Goal: Register for event/course

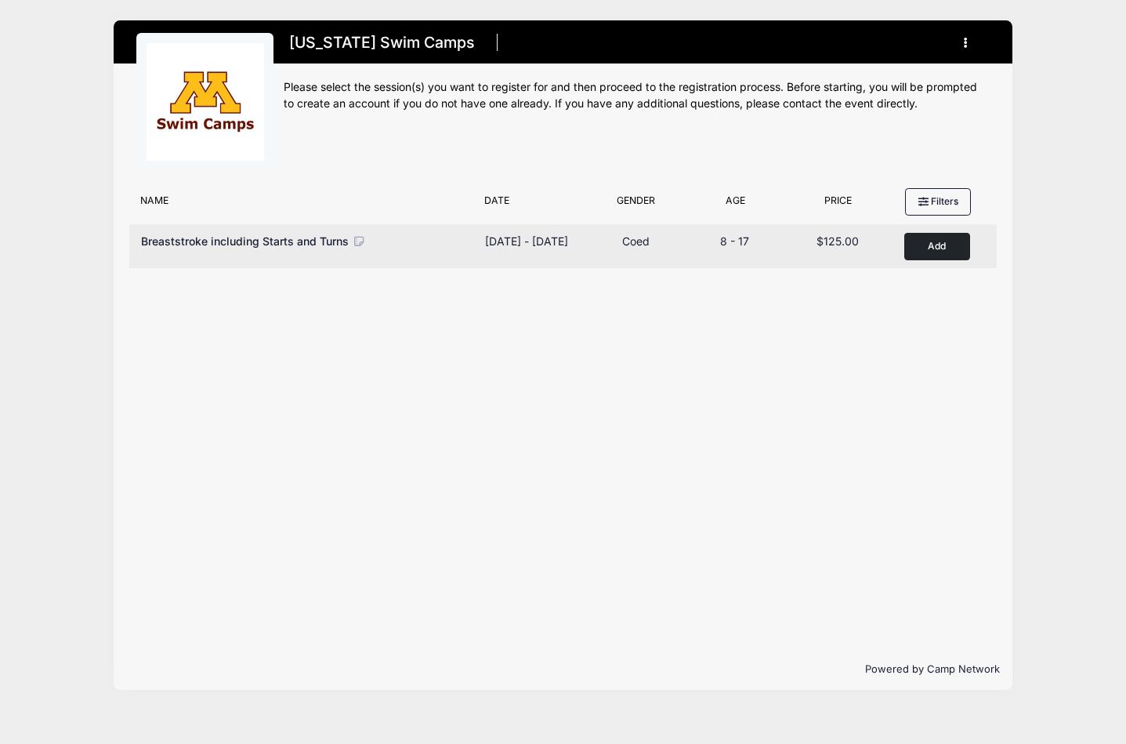
click at [938, 245] on button "Add to Cart" at bounding box center [937, 246] width 66 height 27
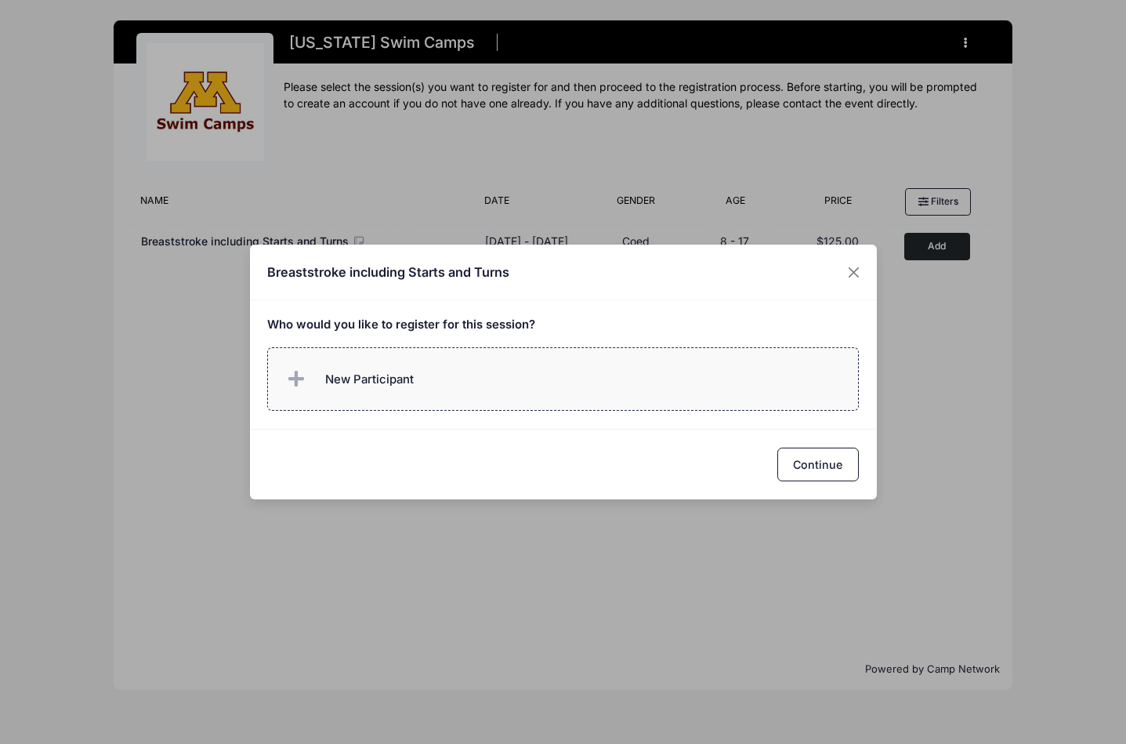
click at [455, 375] on label "New Participant" at bounding box center [563, 378] width 592 height 63
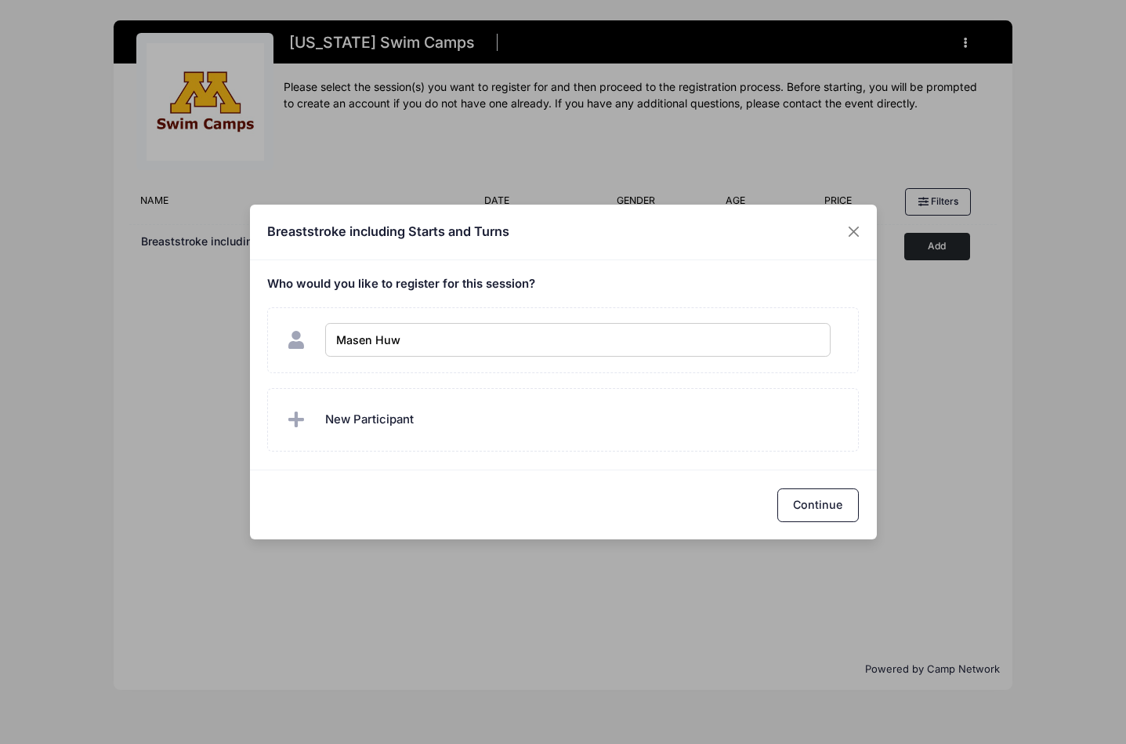
type input "[PERSON_NAME]"
checkbox input "true"
click at [814, 496] on button "Continue" at bounding box center [818, 505] width 82 height 34
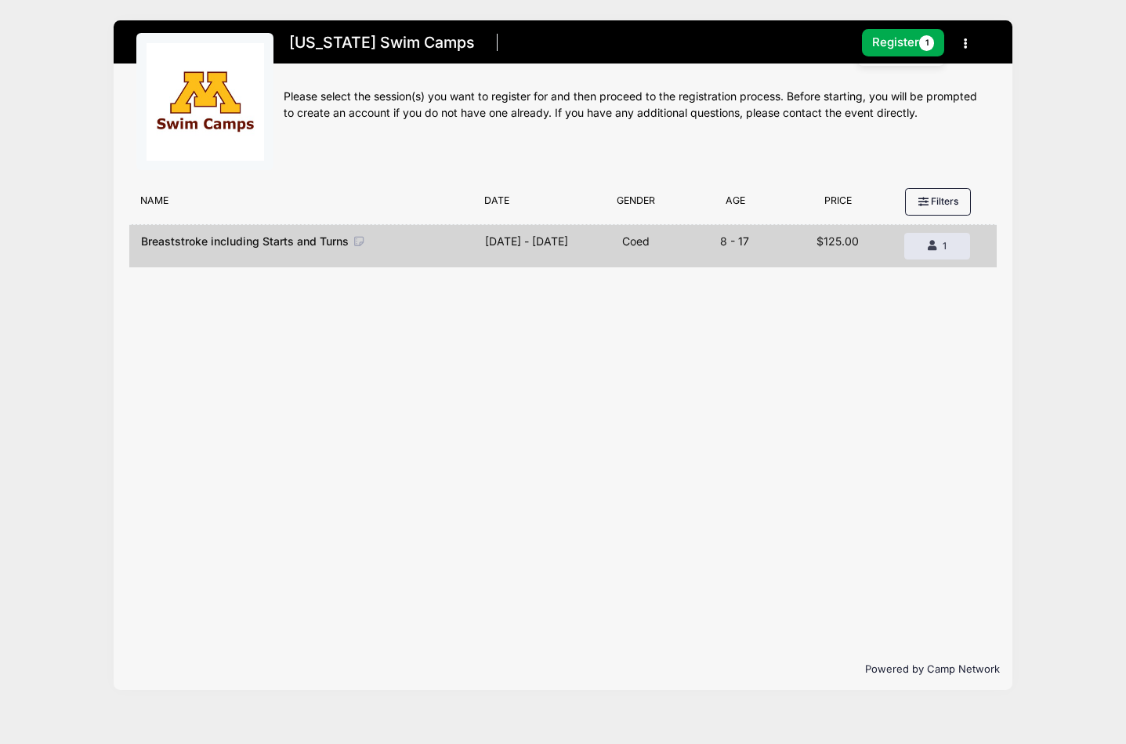
click at [967, 44] on icon "button" at bounding box center [970, 44] width 13 height 0
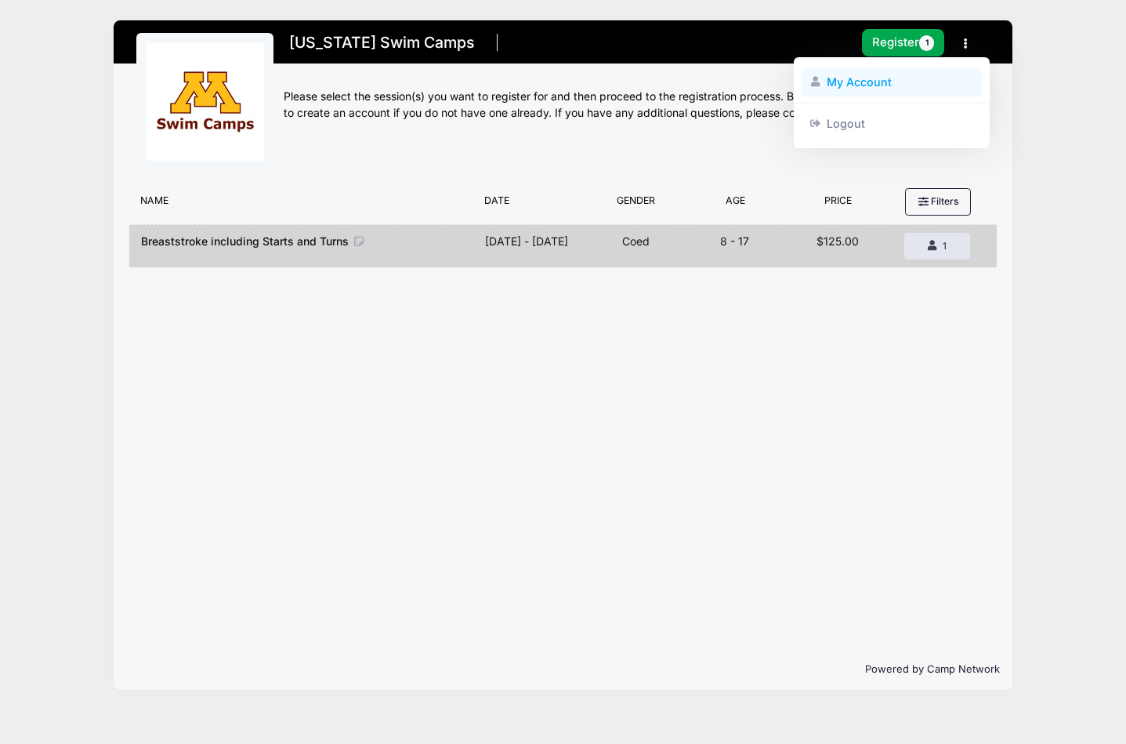
click at [883, 75] on link "My Account" at bounding box center [892, 82] width 181 height 30
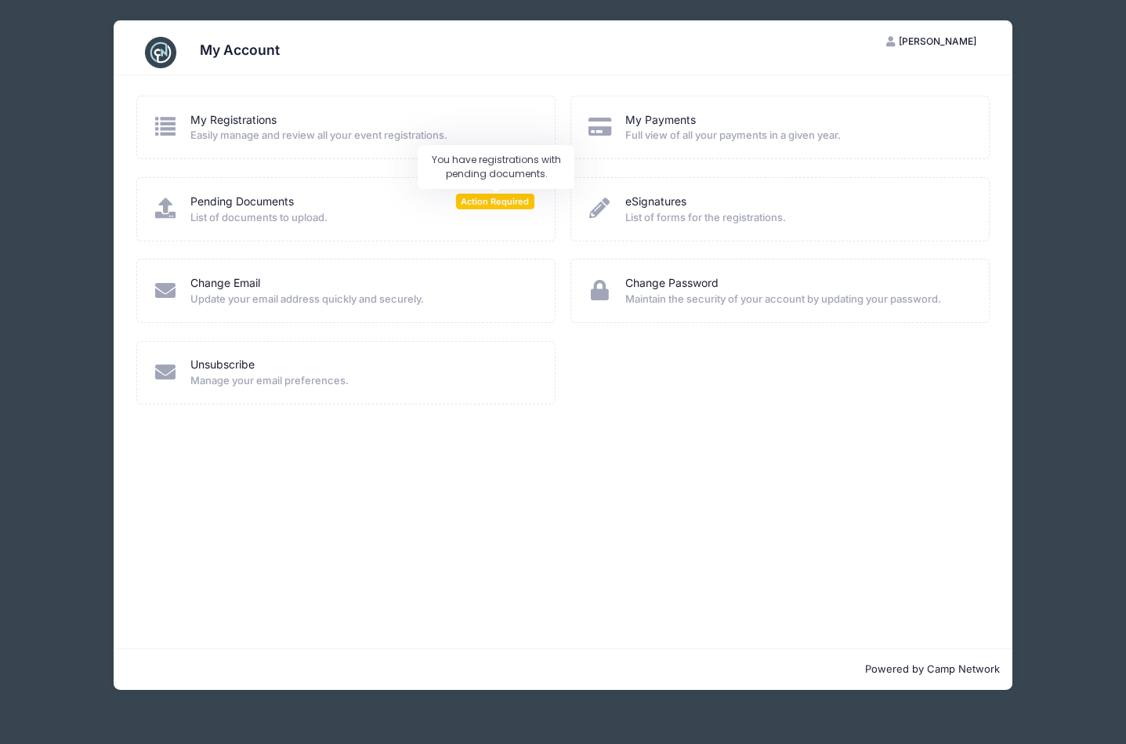
click at [502, 197] on span "Action Required" at bounding box center [495, 201] width 78 height 15
click at [248, 125] on link "My Registrations" at bounding box center [233, 120] width 86 height 16
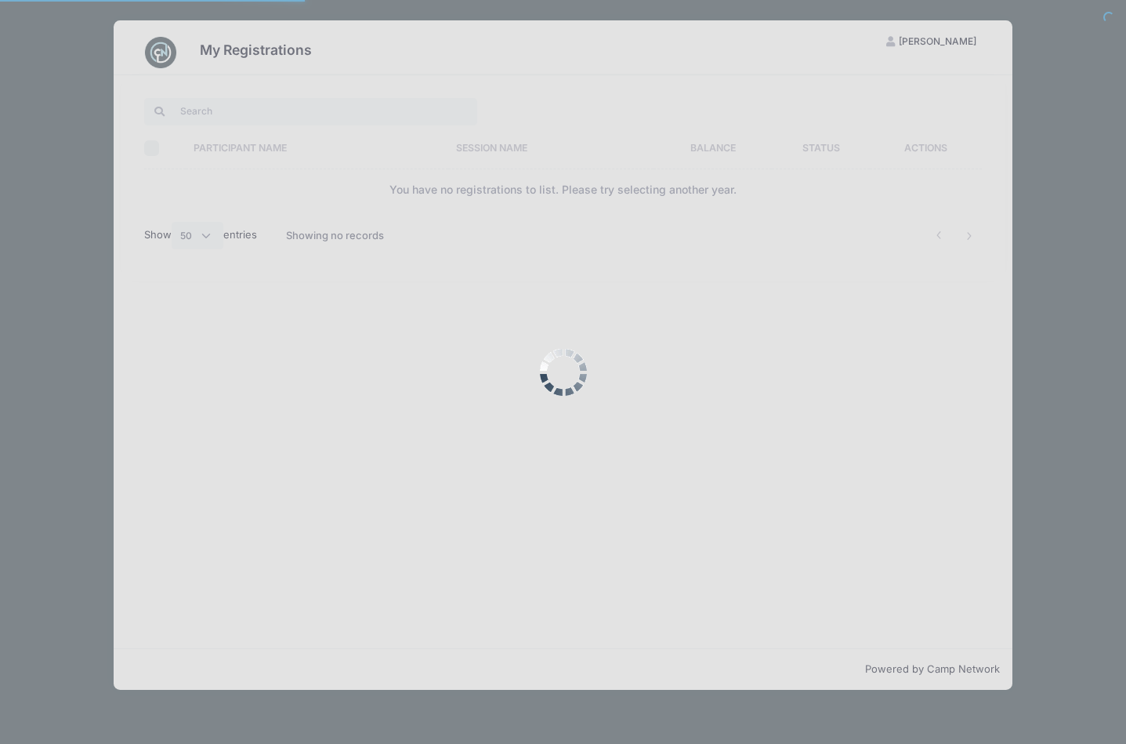
select select "50"
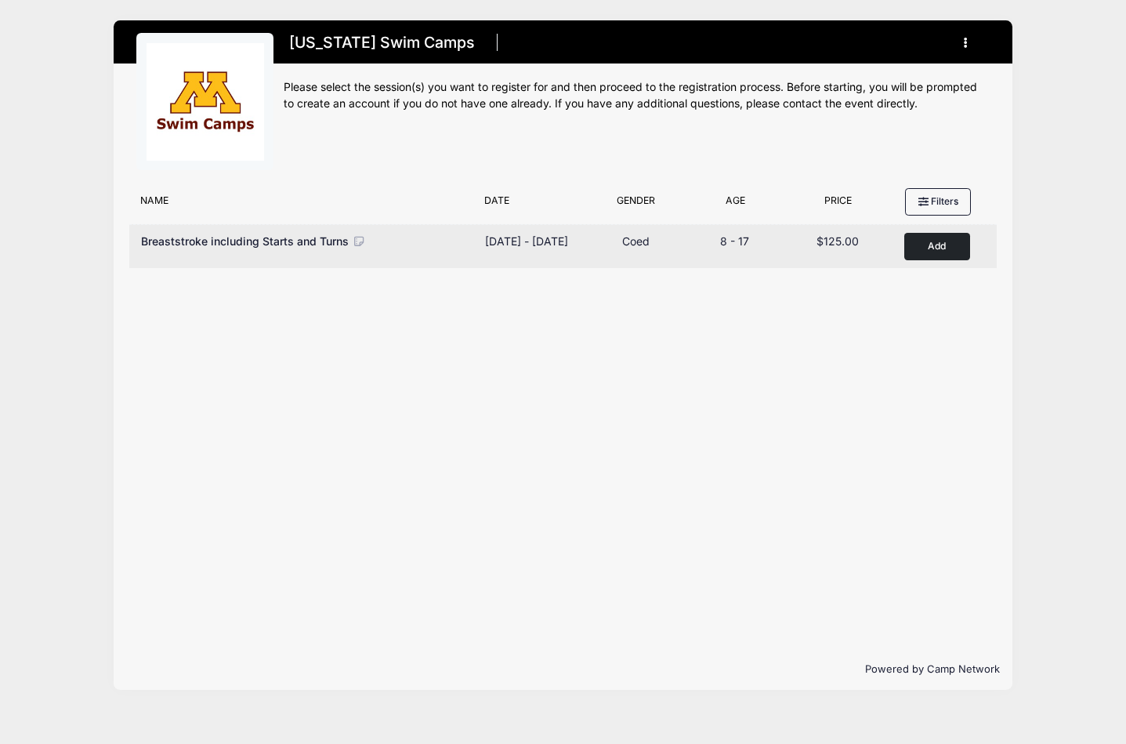
click at [949, 249] on button "Add to Cart" at bounding box center [937, 246] width 66 height 27
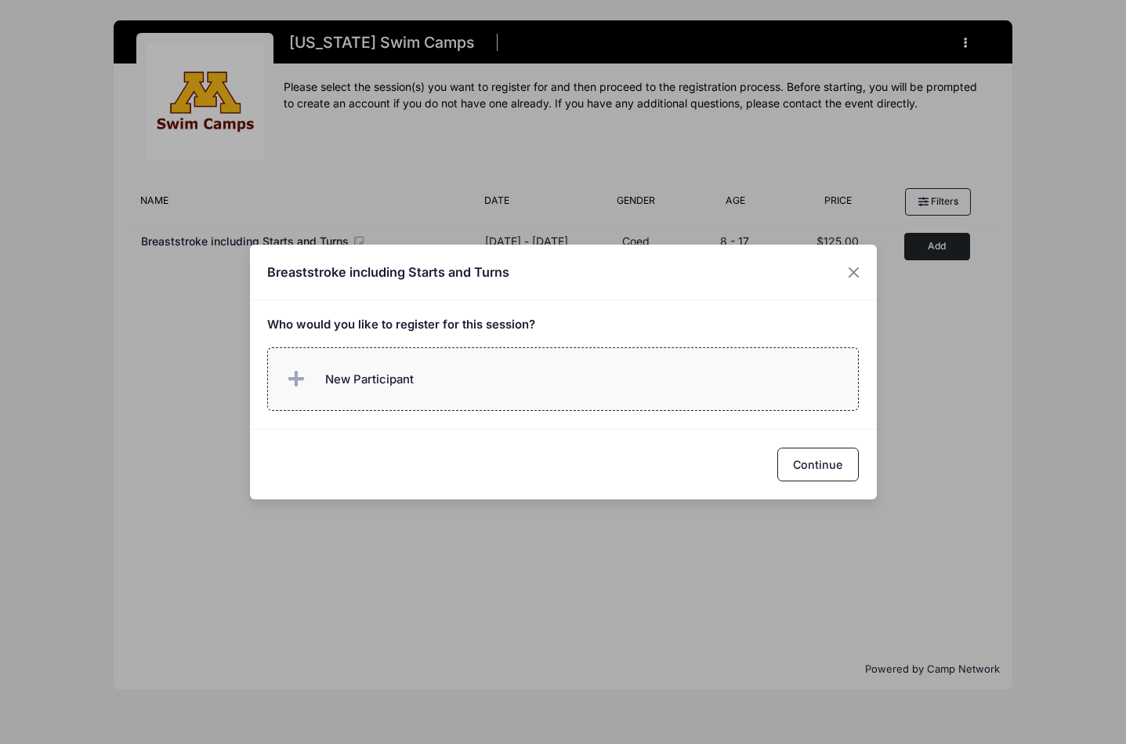
click at [587, 393] on label "New Participant" at bounding box center [563, 378] width 592 height 63
click at [563, 414] on div "Who would you like to register for this session?" at bounding box center [563, 364] width 627 height 129
click at [498, 394] on label "New Participant" at bounding box center [563, 378] width 592 height 63
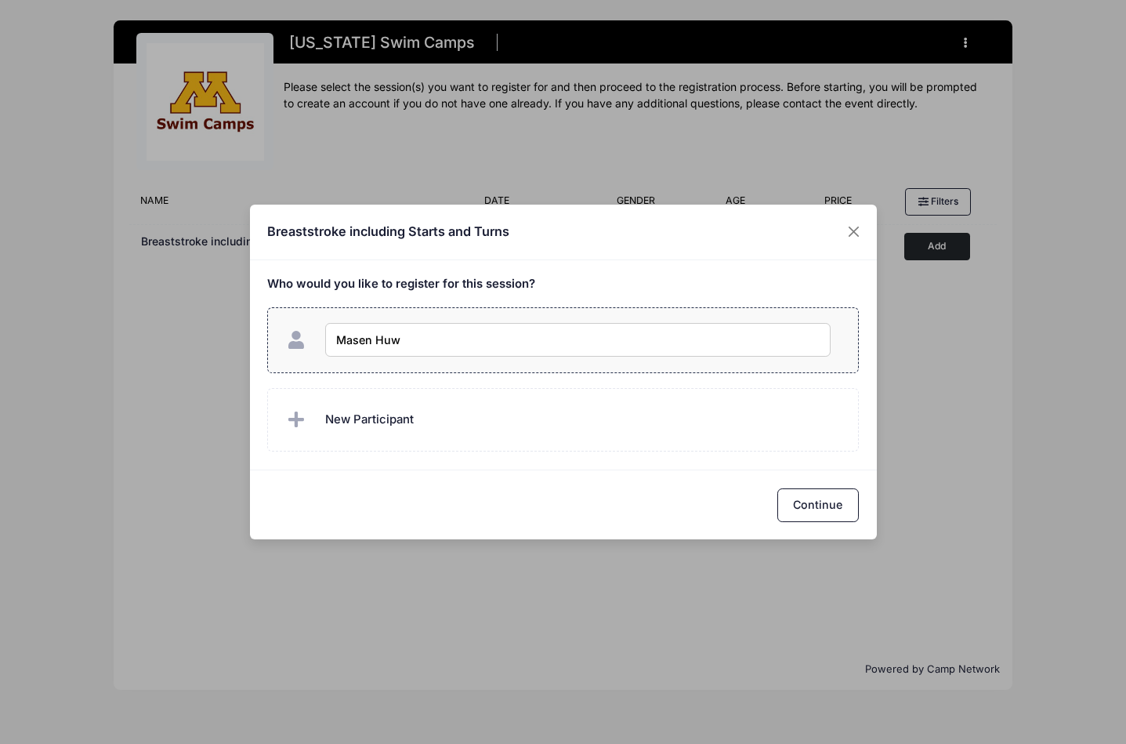
type input "[PERSON_NAME]"
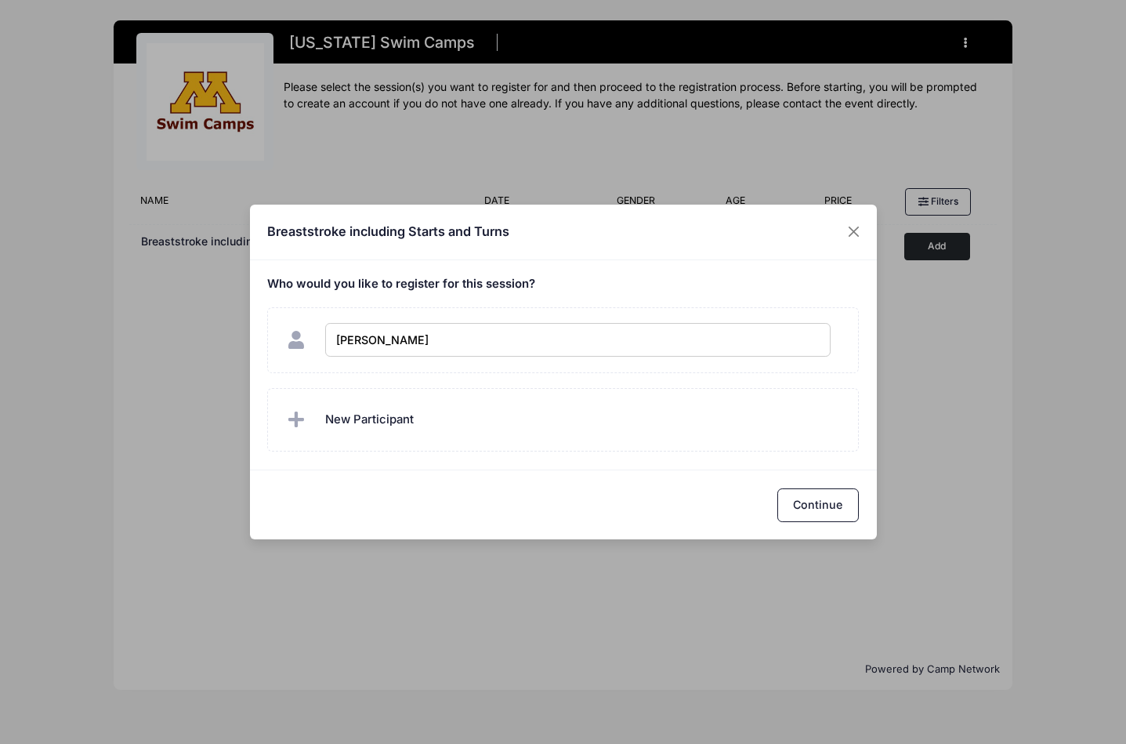
checkbox input "true"
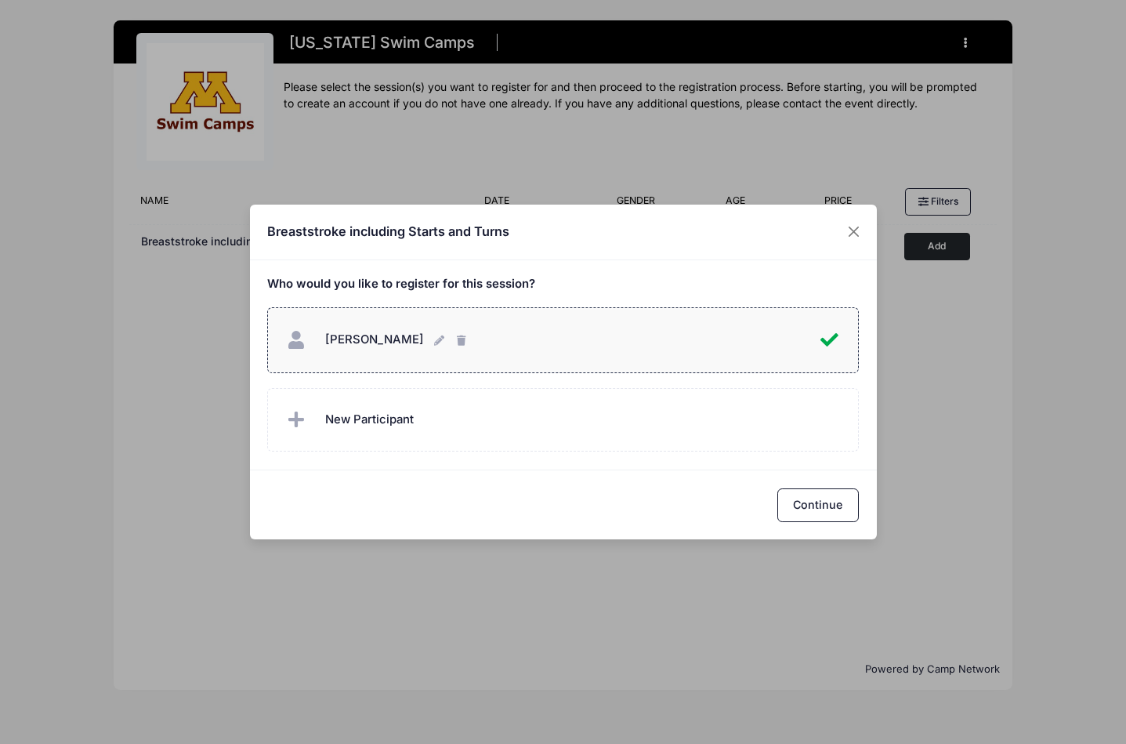
click at [693, 456] on div "Who would you like to register for this session?" at bounding box center [563, 364] width 627 height 209
click at [473, 431] on label "New Participant" at bounding box center [563, 419] width 592 height 63
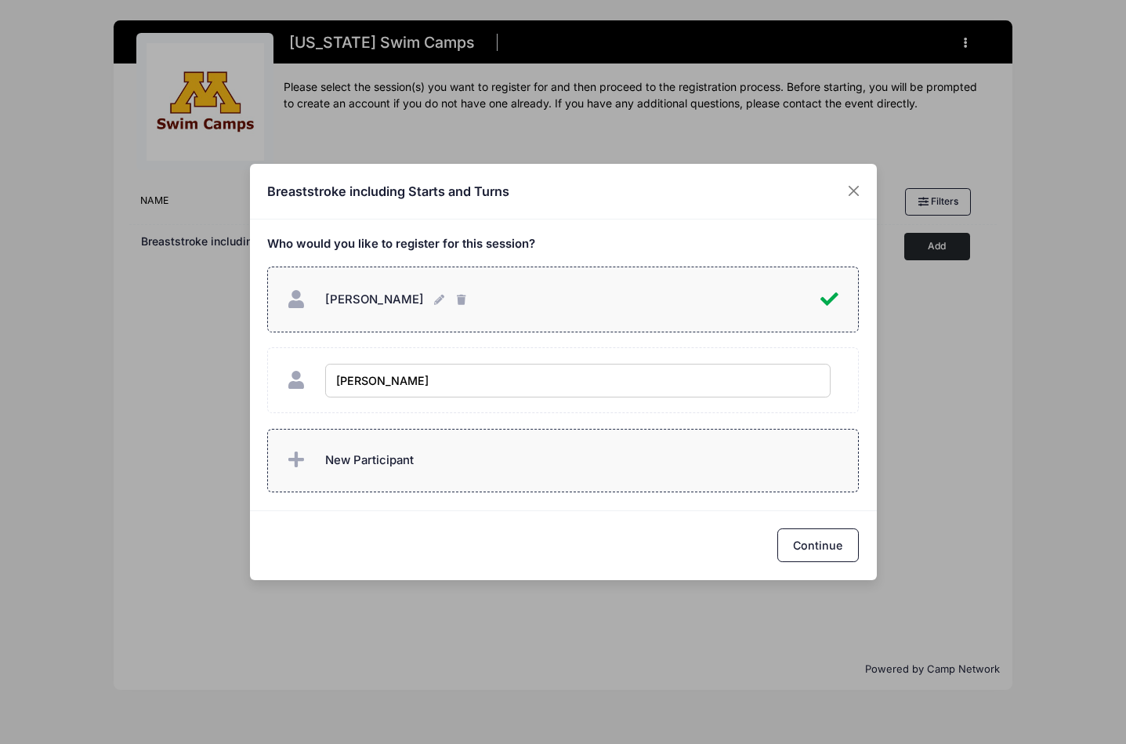
type input "[PERSON_NAME]"
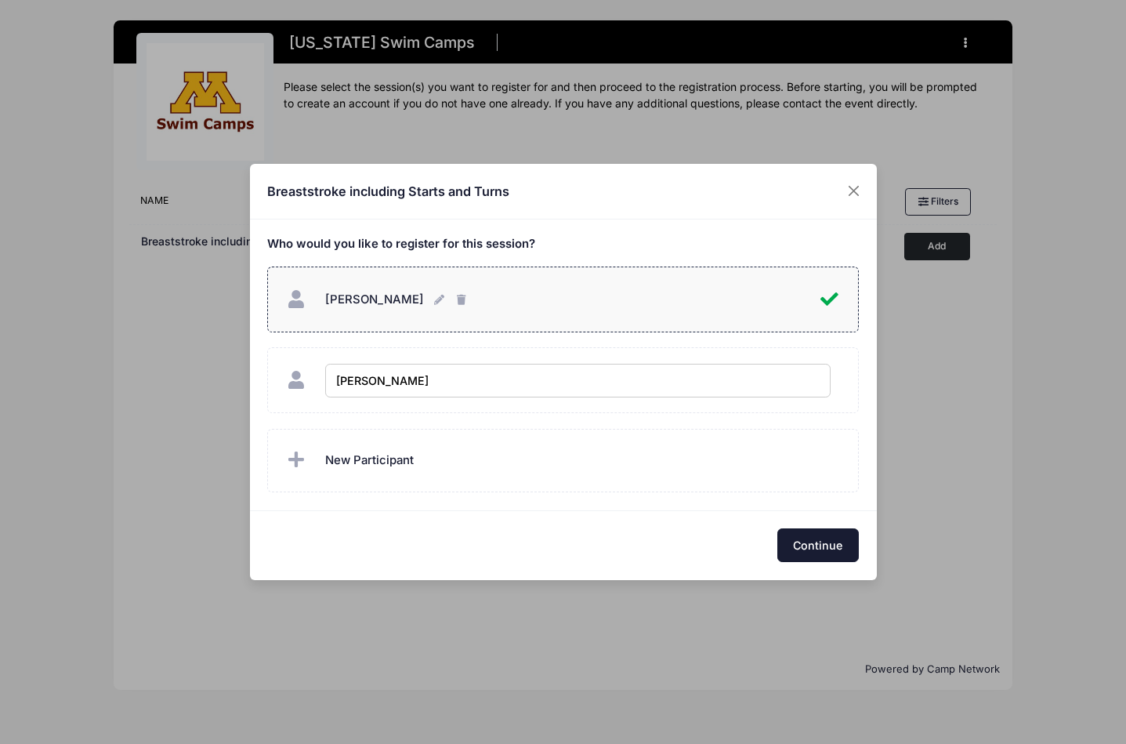
checkbox input "true"
click at [832, 540] on button "Continue" at bounding box center [818, 545] width 82 height 34
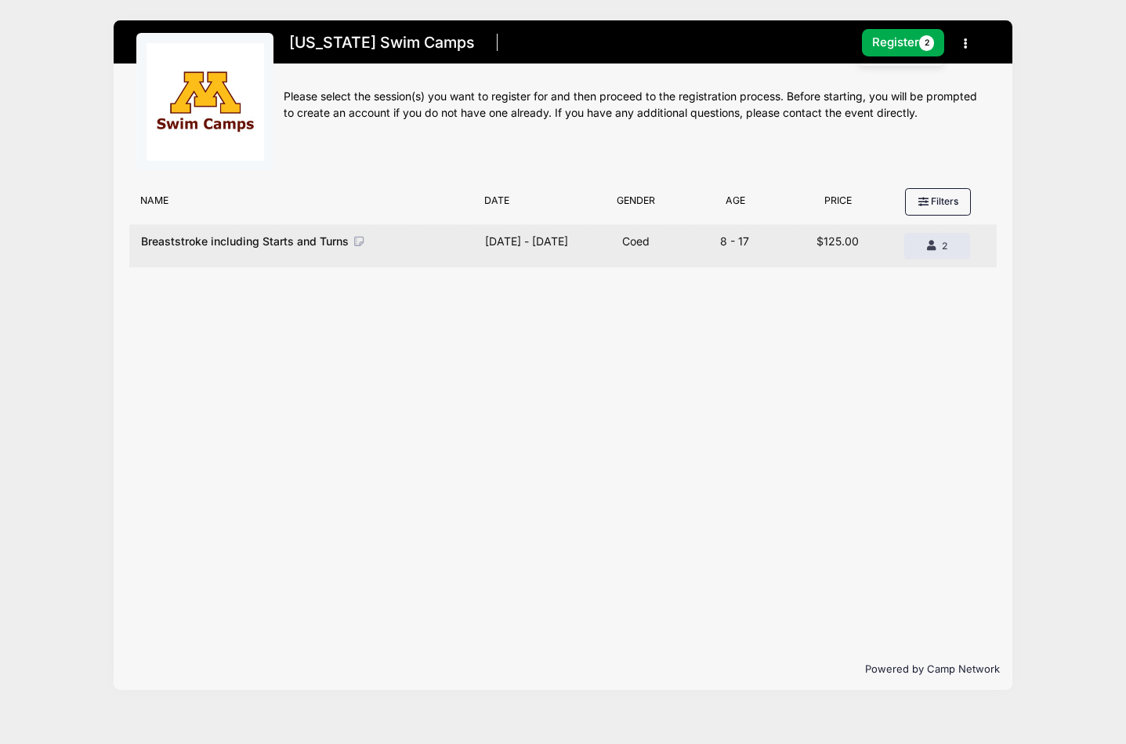
click at [605, 251] on div "Type Coed" at bounding box center [636, 246] width 95 height 27
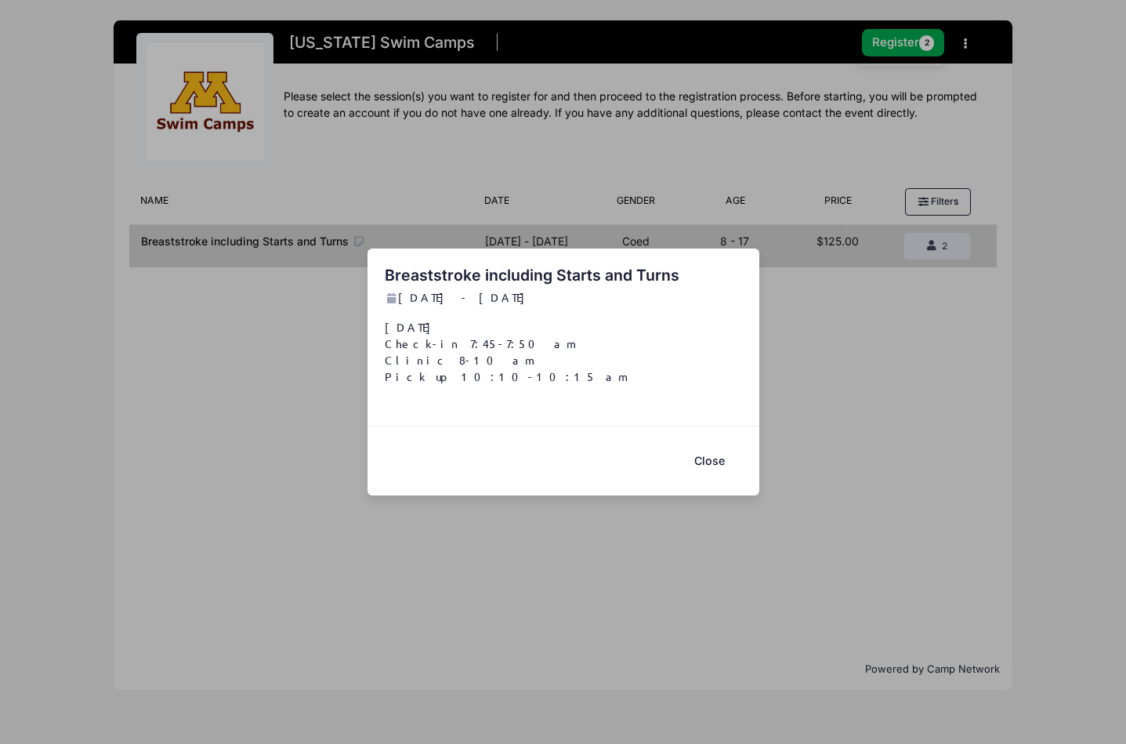
click at [718, 465] on button "Close" at bounding box center [710, 461] width 63 height 34
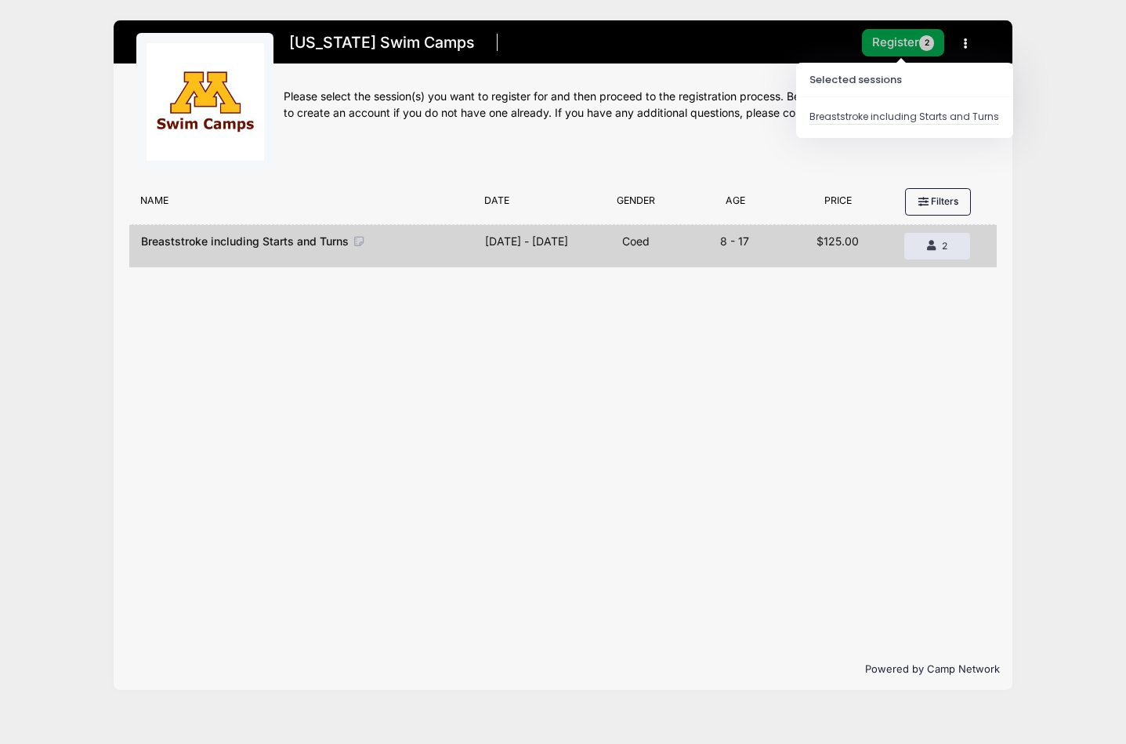
click at [898, 43] on button "Register 2" at bounding box center [903, 42] width 83 height 27
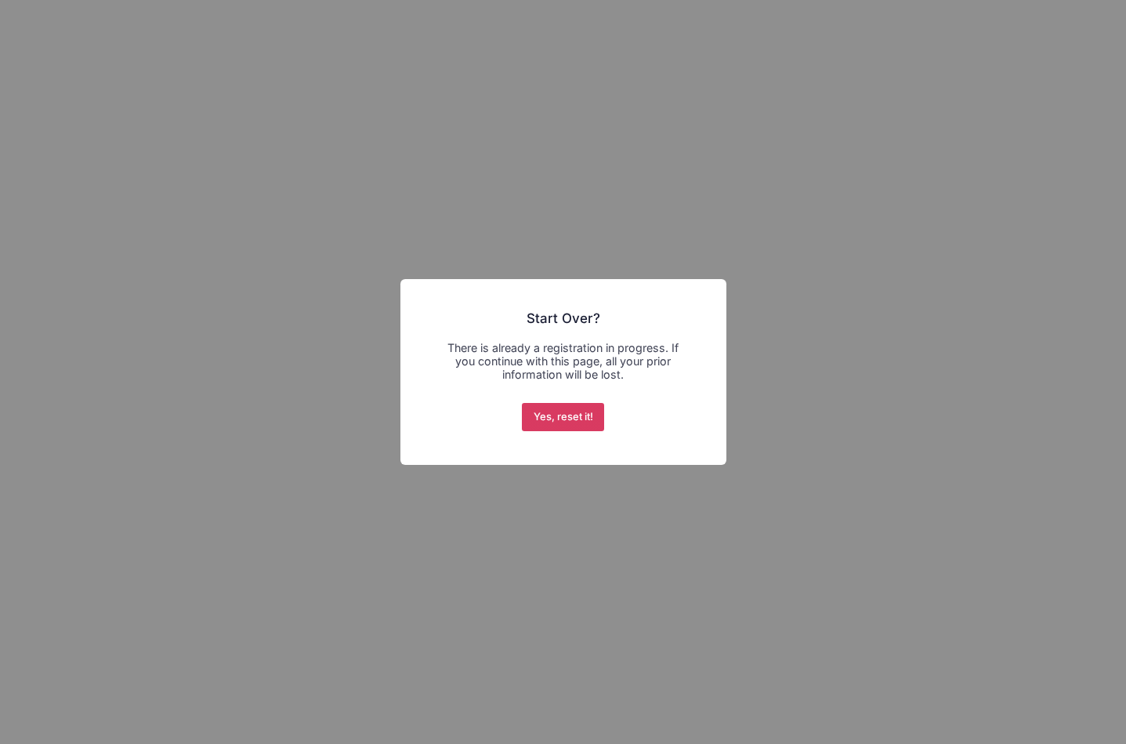
click at [576, 420] on button "Yes, reset it!" at bounding box center [563, 417] width 82 height 28
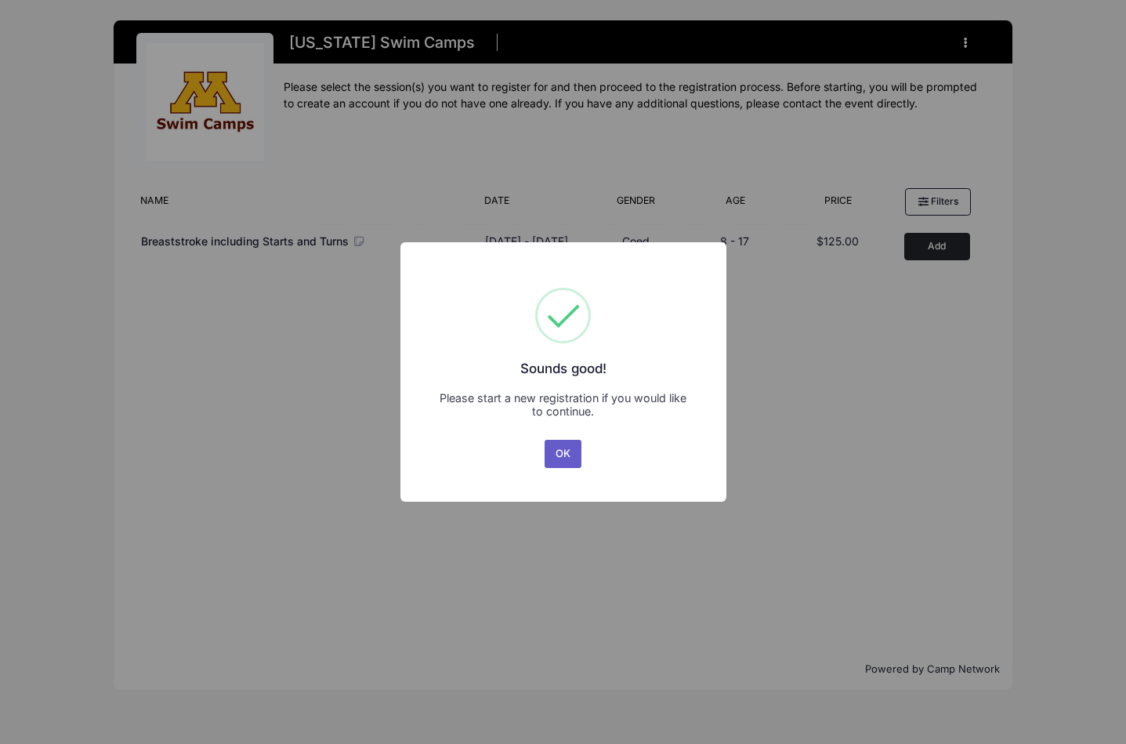
click at [571, 449] on button "OK" at bounding box center [564, 454] width 38 height 28
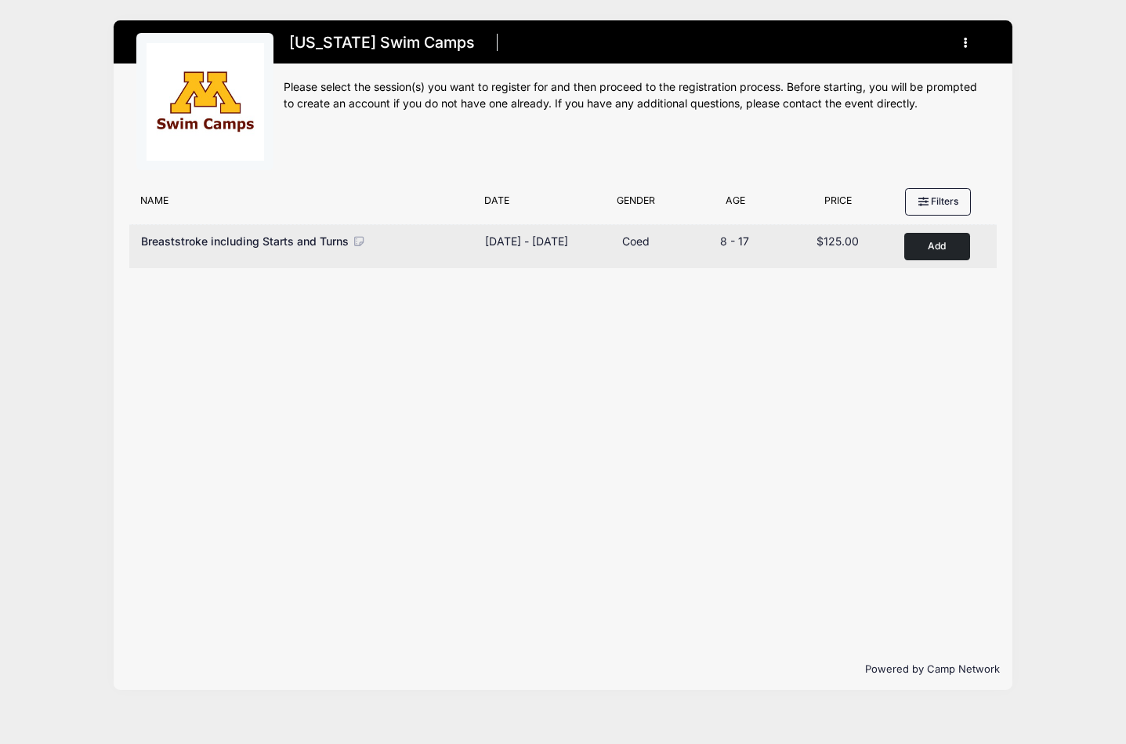
click at [910, 254] on button "Add to Cart" at bounding box center [937, 246] width 66 height 27
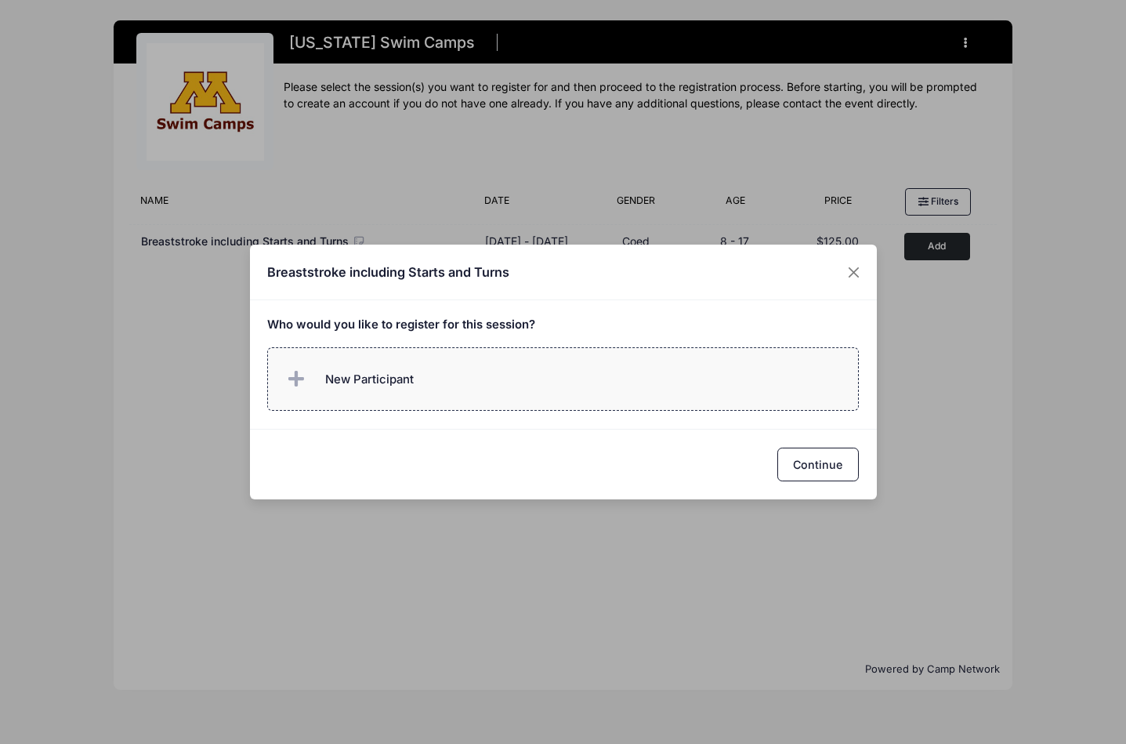
click at [434, 400] on label "New Participant" at bounding box center [563, 378] width 592 height 63
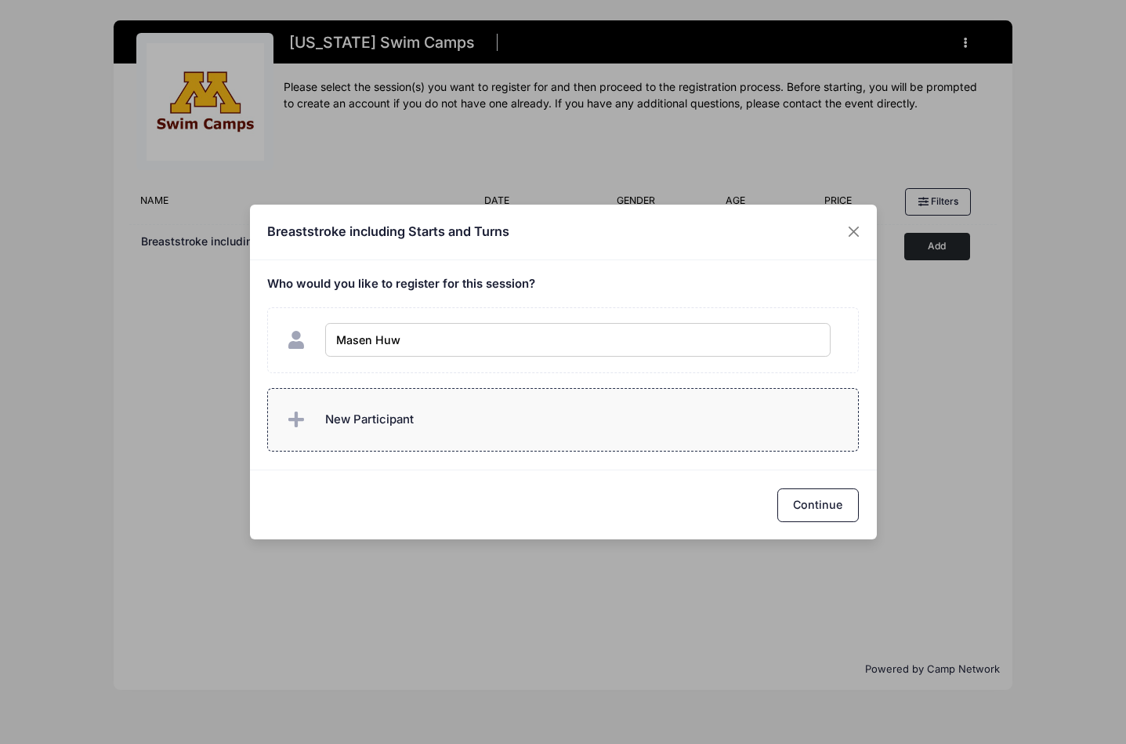
type input "[PERSON_NAME]"
checkbox input "true"
click at [606, 429] on label "New Participant" at bounding box center [563, 419] width 592 height 63
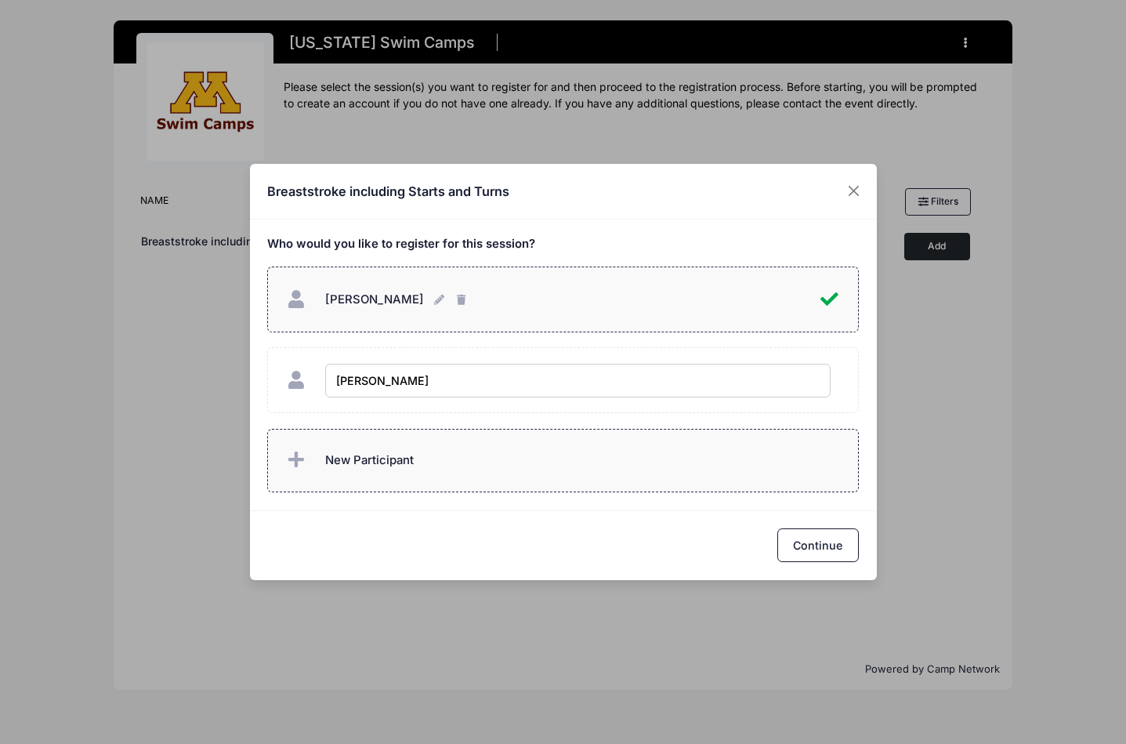
type input "[PERSON_NAME]"
checkbox input "true"
click at [433, 464] on label "New Participant" at bounding box center [563, 460] width 592 height 63
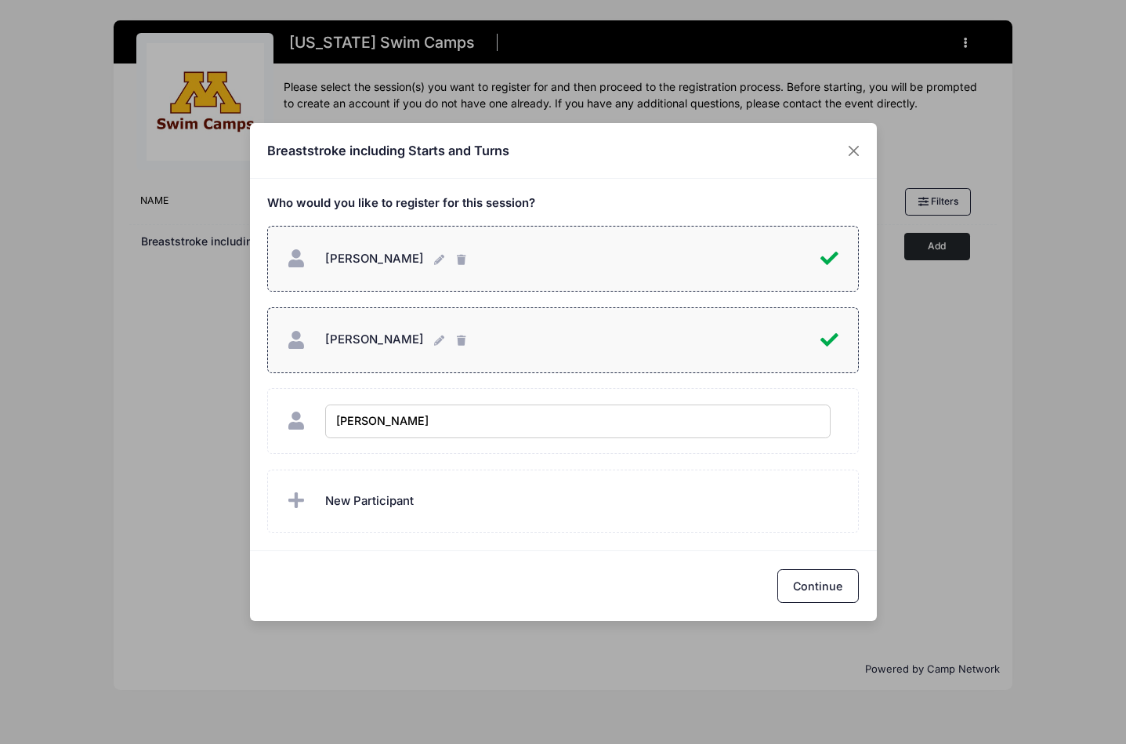
type input "Tyler Huwe"
checkbox input "true"
click at [694, 600] on div "Continue" at bounding box center [563, 585] width 627 height 70
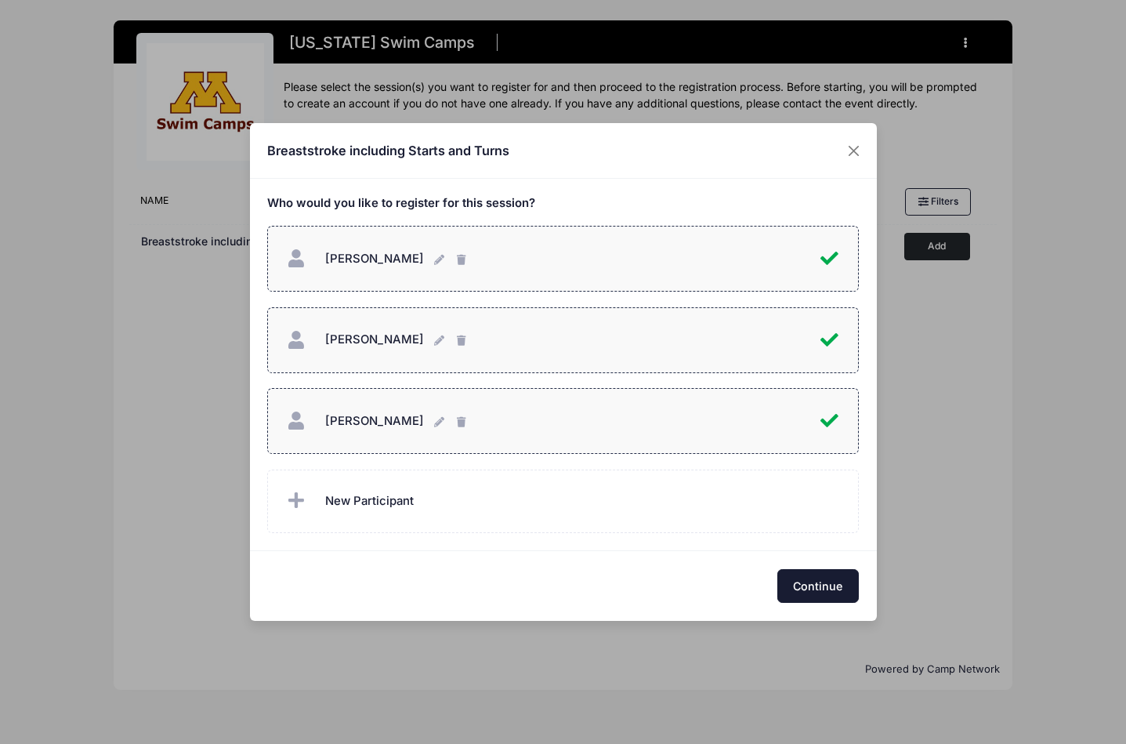
click at [837, 592] on button "Continue" at bounding box center [818, 586] width 82 height 34
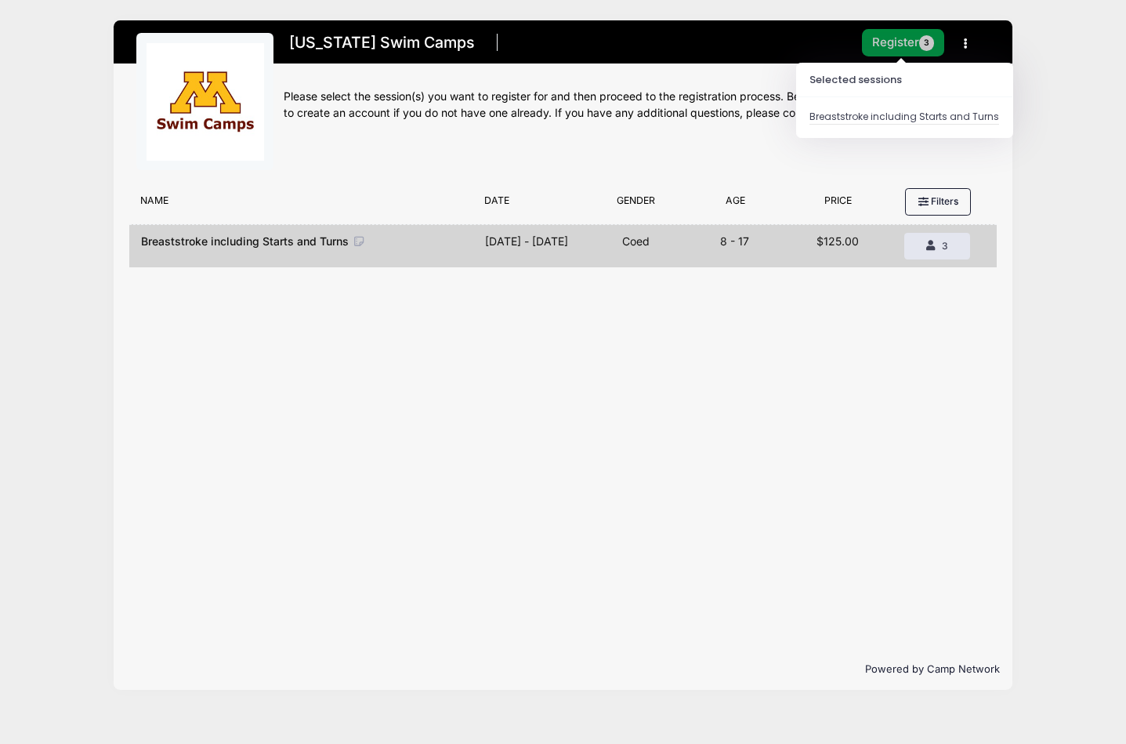
click at [927, 46] on span "3" at bounding box center [927, 43] width 16 height 16
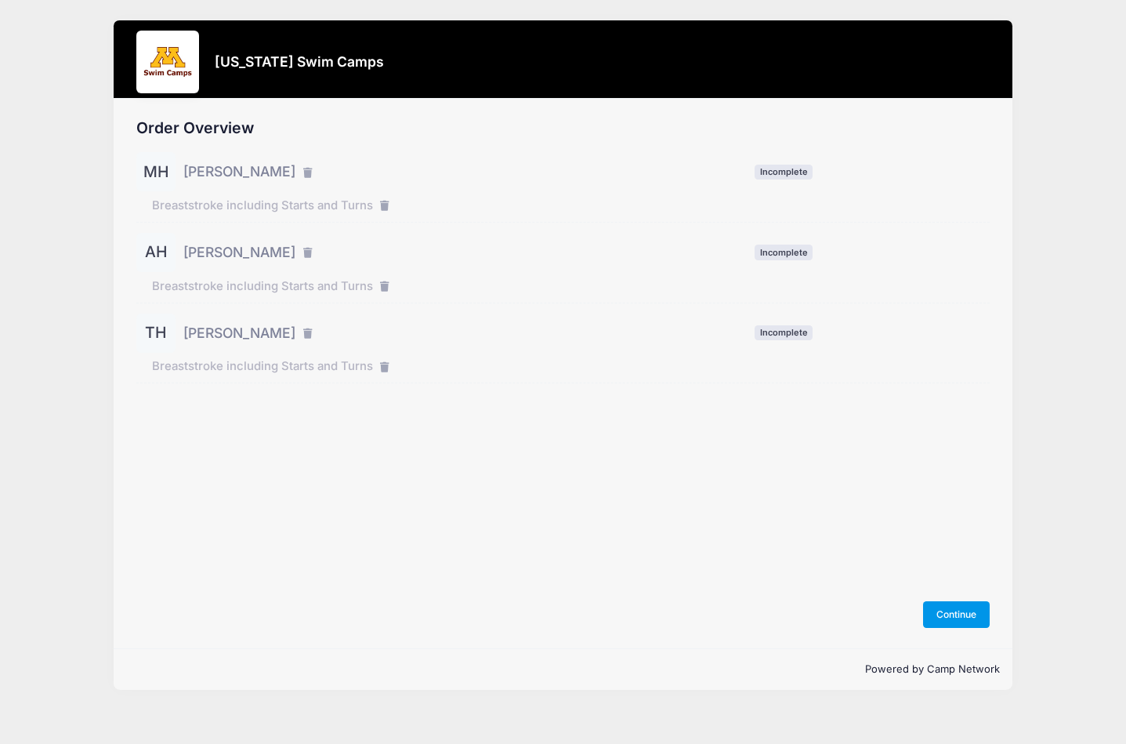
click at [939, 618] on button "Continue" at bounding box center [956, 614] width 67 height 27
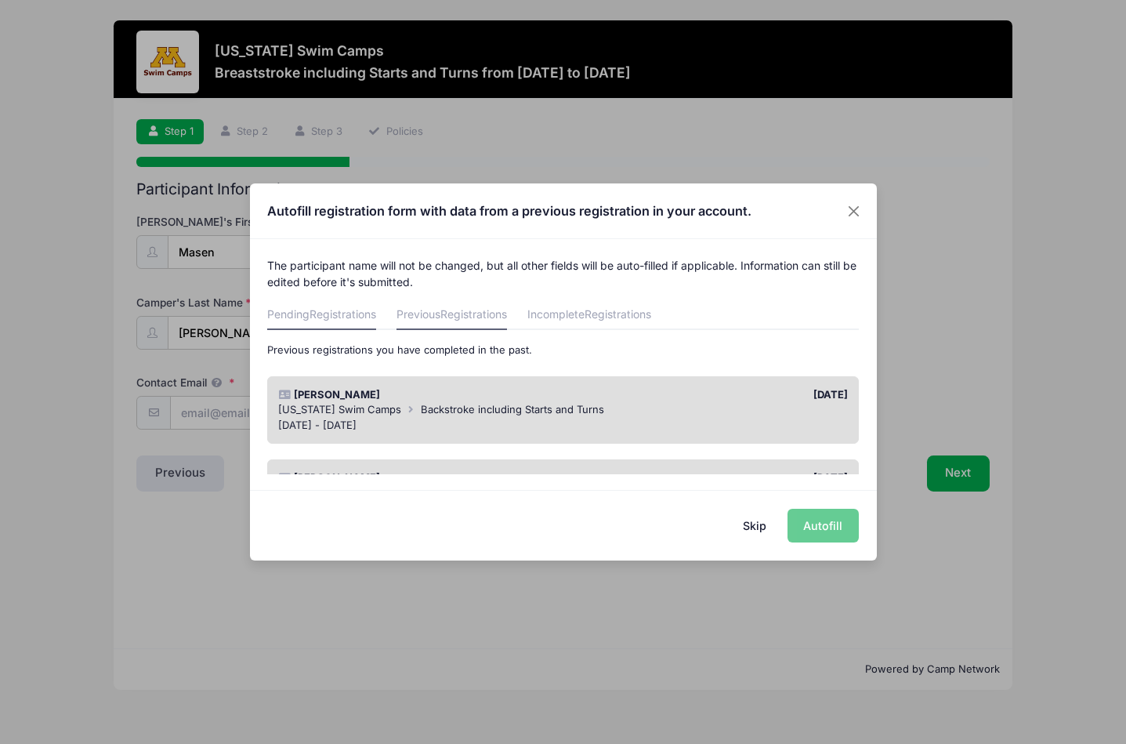
click at [359, 316] on span "Registrations" at bounding box center [343, 313] width 67 height 13
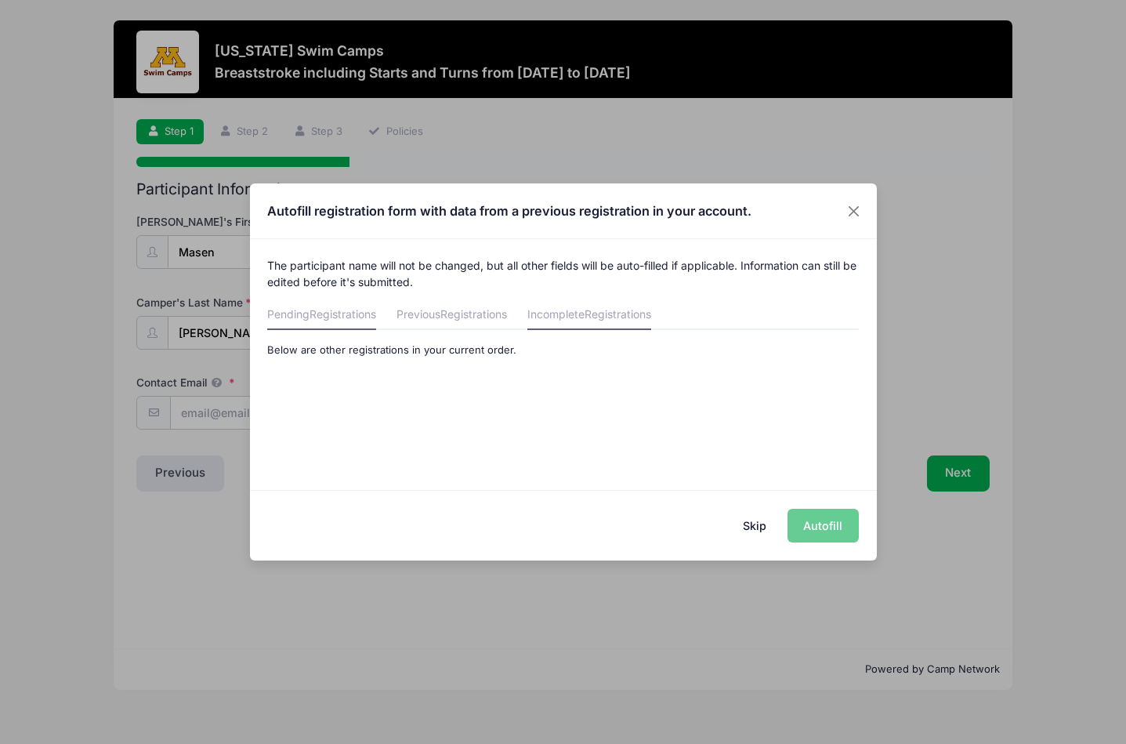
click at [636, 317] on span "Registrations" at bounding box center [618, 313] width 67 height 13
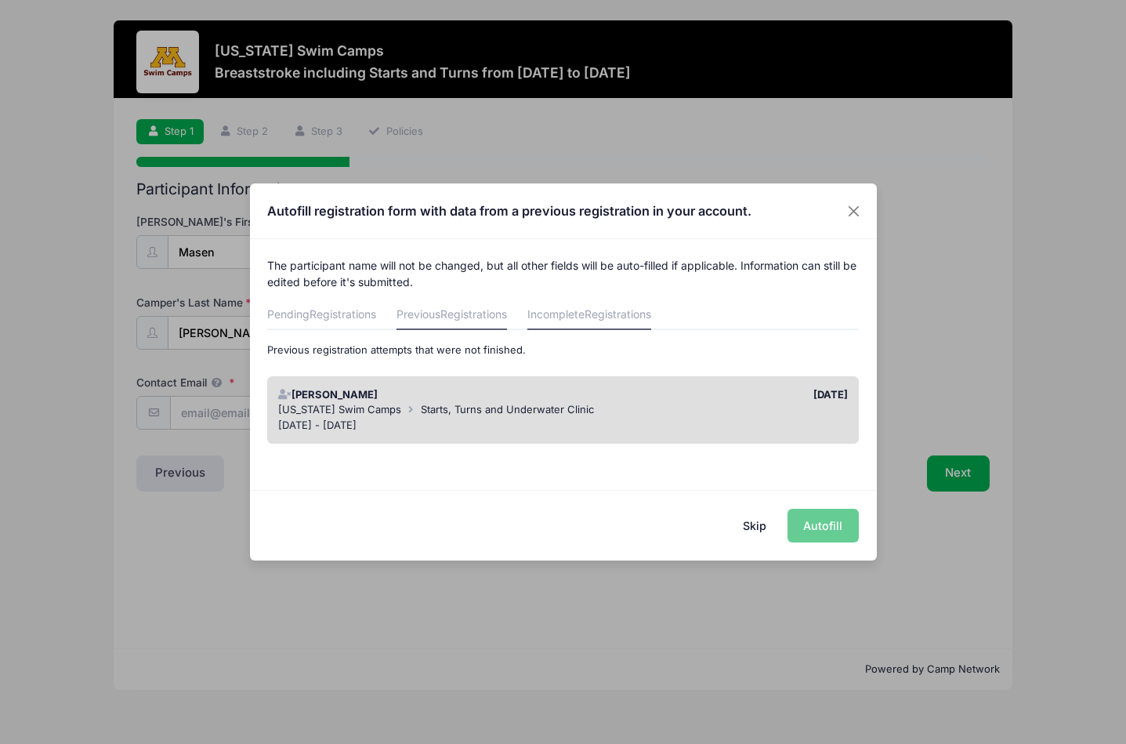
click at [503, 316] on span "Registrations" at bounding box center [473, 313] width 67 height 13
click at [484, 408] on span "Backstroke including Starts and Turns" at bounding box center [512, 409] width 183 height 13
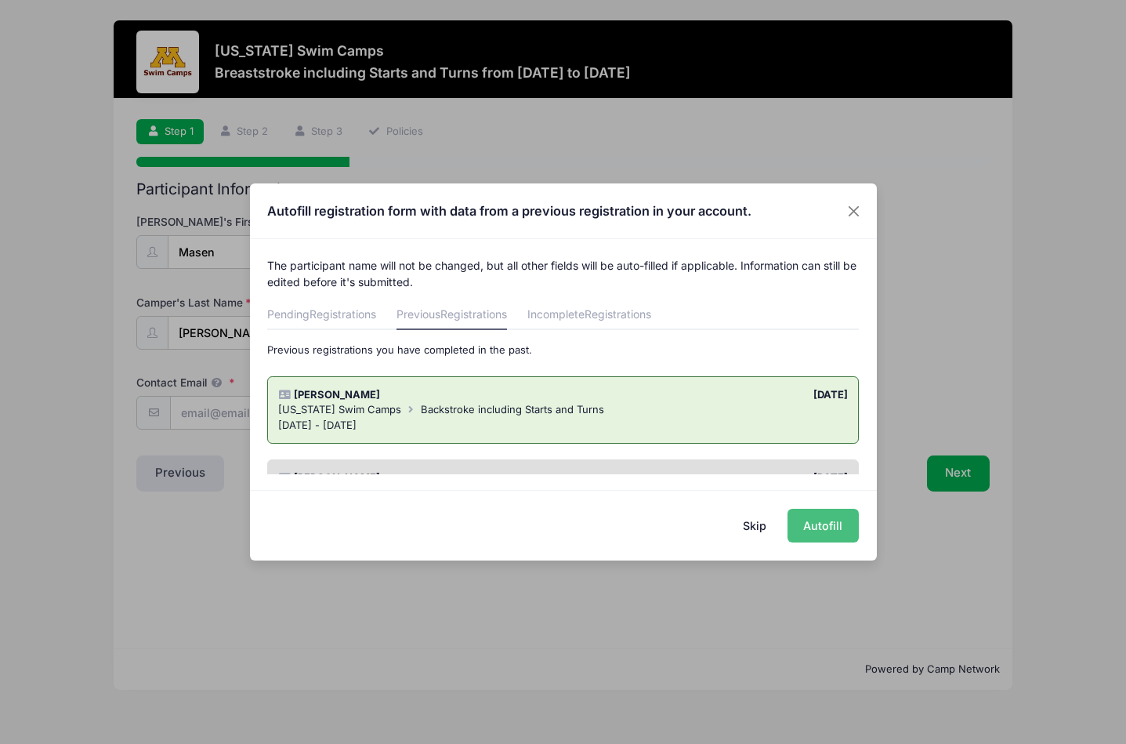
click at [842, 527] on button "Autofill" at bounding box center [823, 526] width 71 height 34
type input "namani1977@gmail.com"
type input "11/29/2011"
type input "13"
select select "Male"
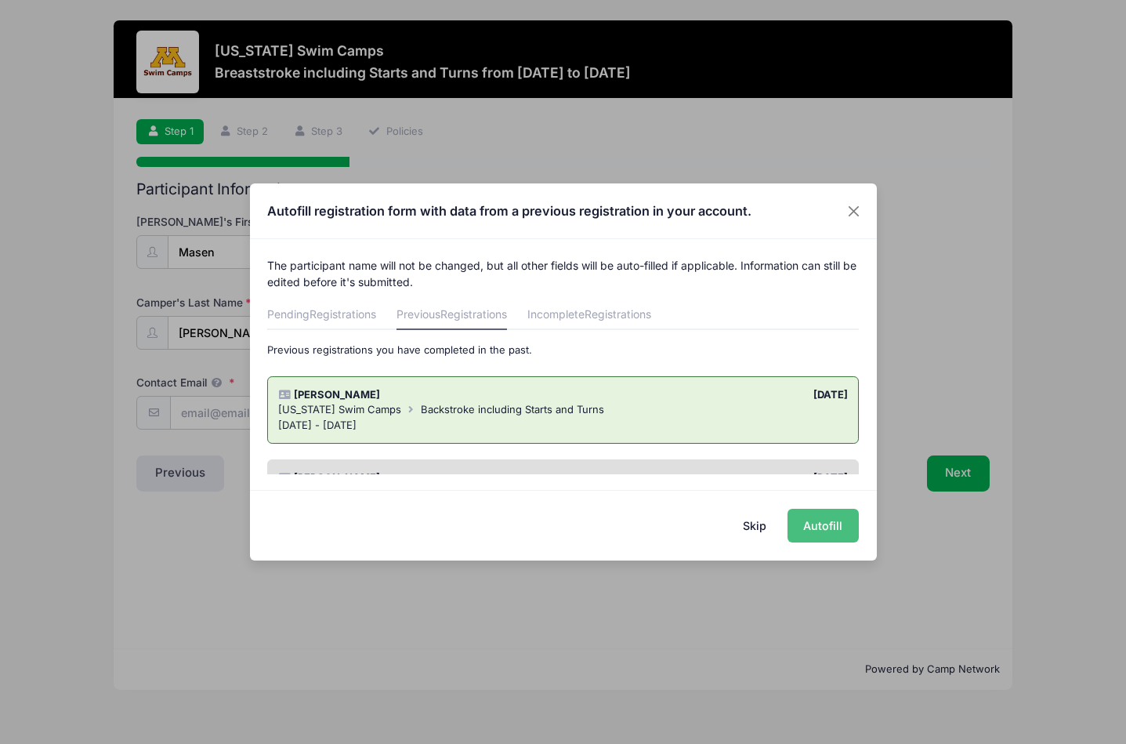
type input "Christine E. Huwe"
type input "6128025700"
type input "1640 Horseshoe Lake Rd."
type input "Grand Rapids"
select select "MN"
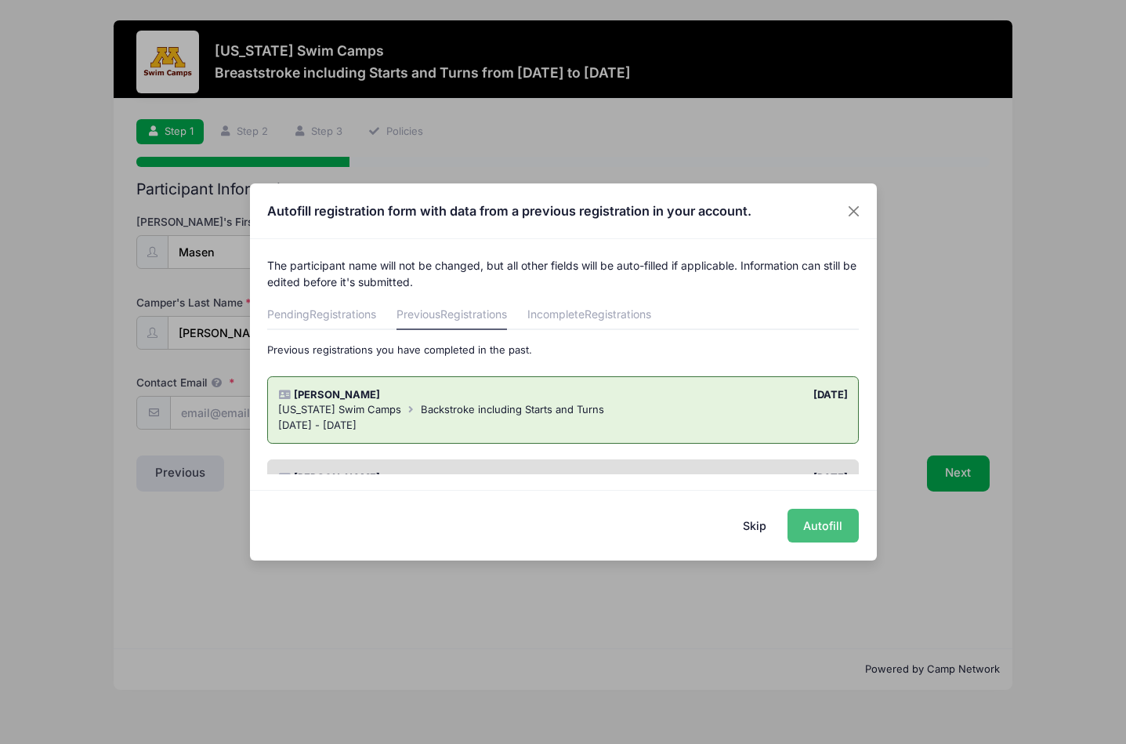
type input "55744"
type input "Troy Huwe"
type input "2188490583"
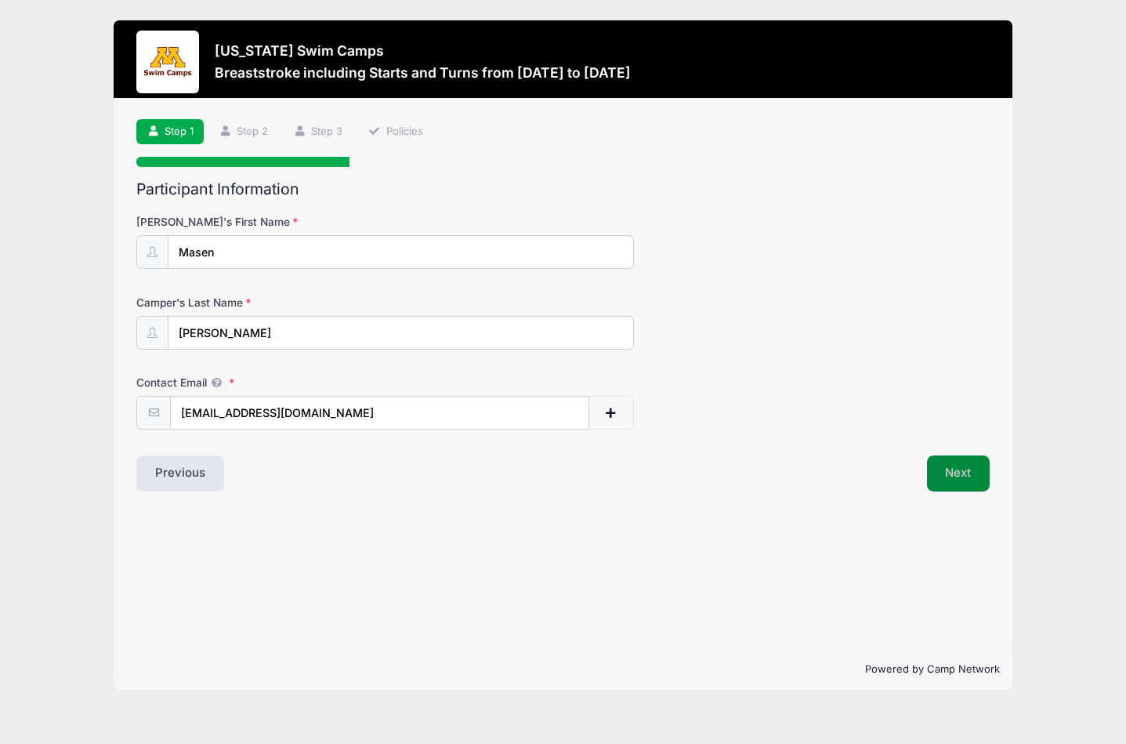
click at [956, 469] on button "Next" at bounding box center [958, 473] width 63 height 36
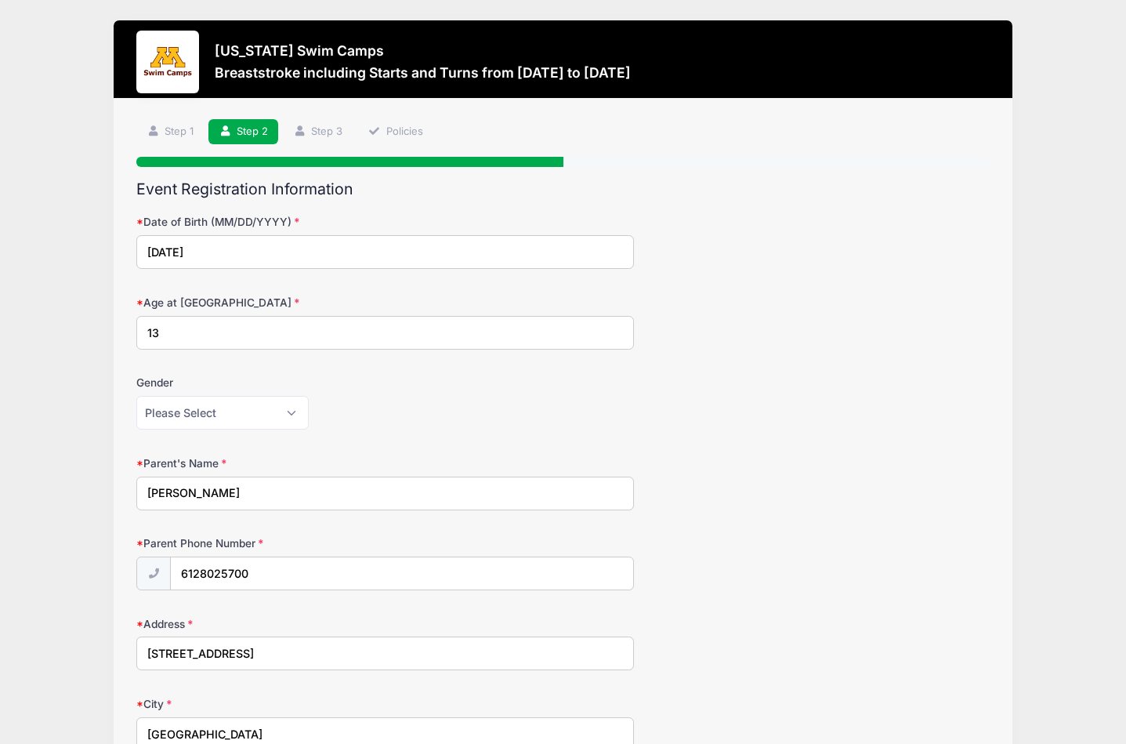
click at [861, 455] on div "Parent's Name Christine E. Huwe" at bounding box center [562, 482] width 853 height 55
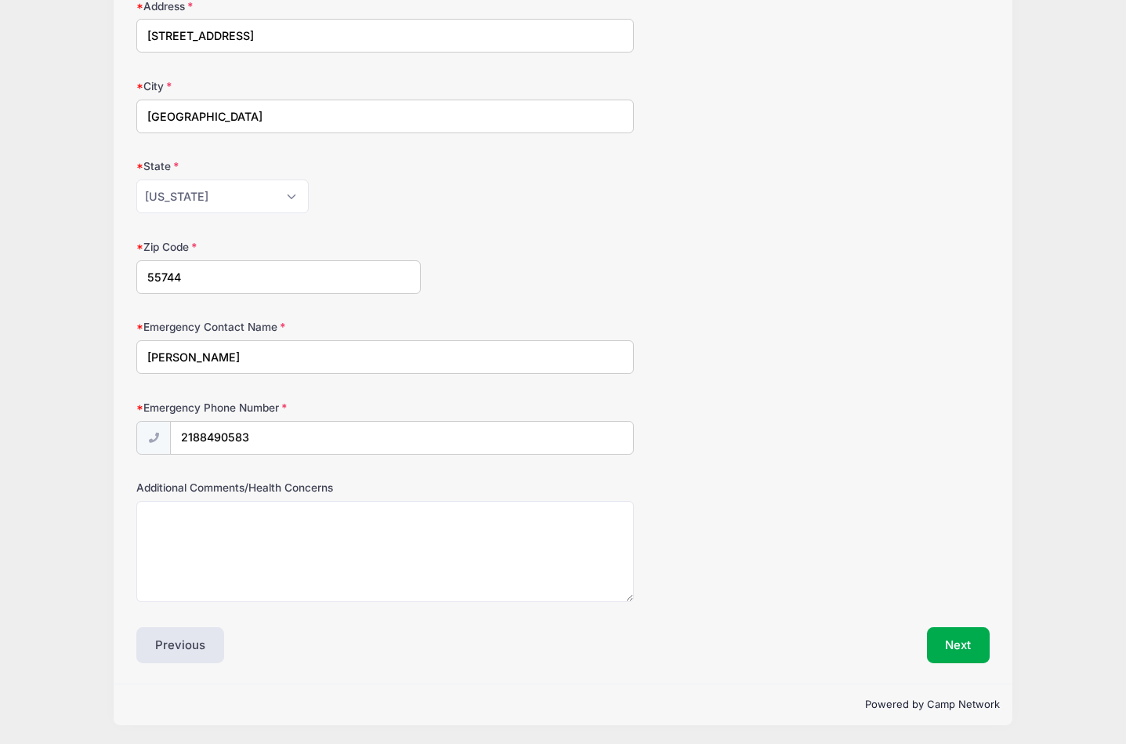
scroll to position [613, 0]
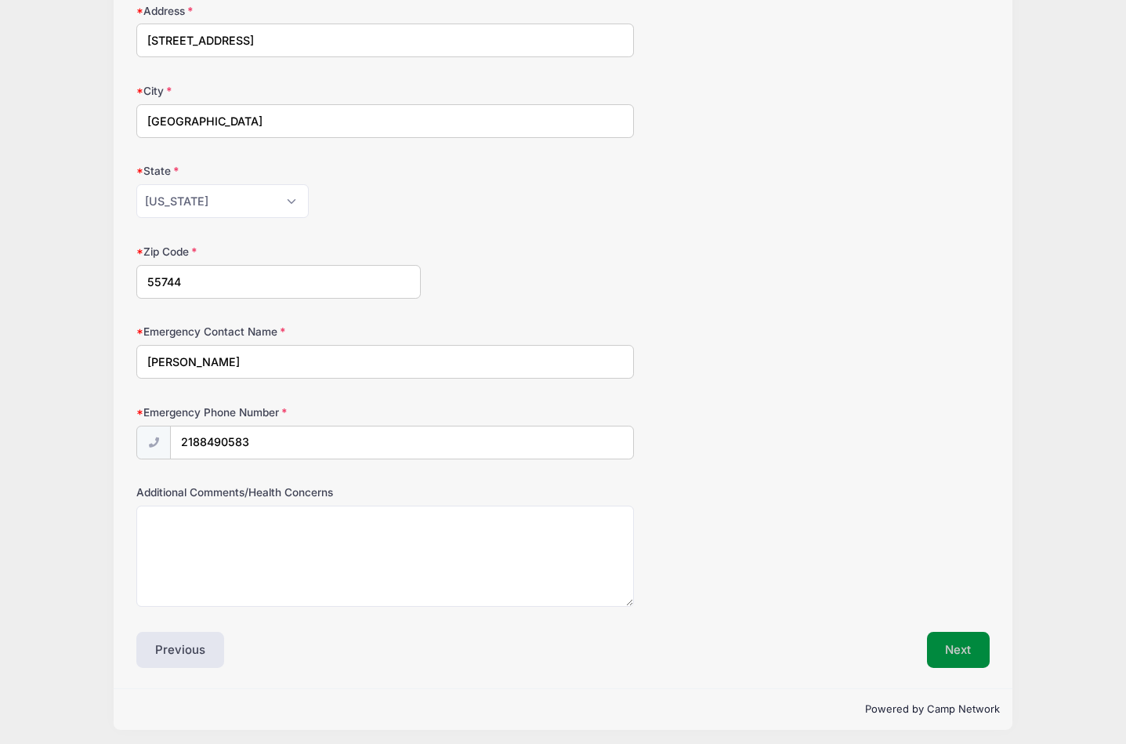
click at [961, 636] on button "Next" at bounding box center [958, 650] width 63 height 36
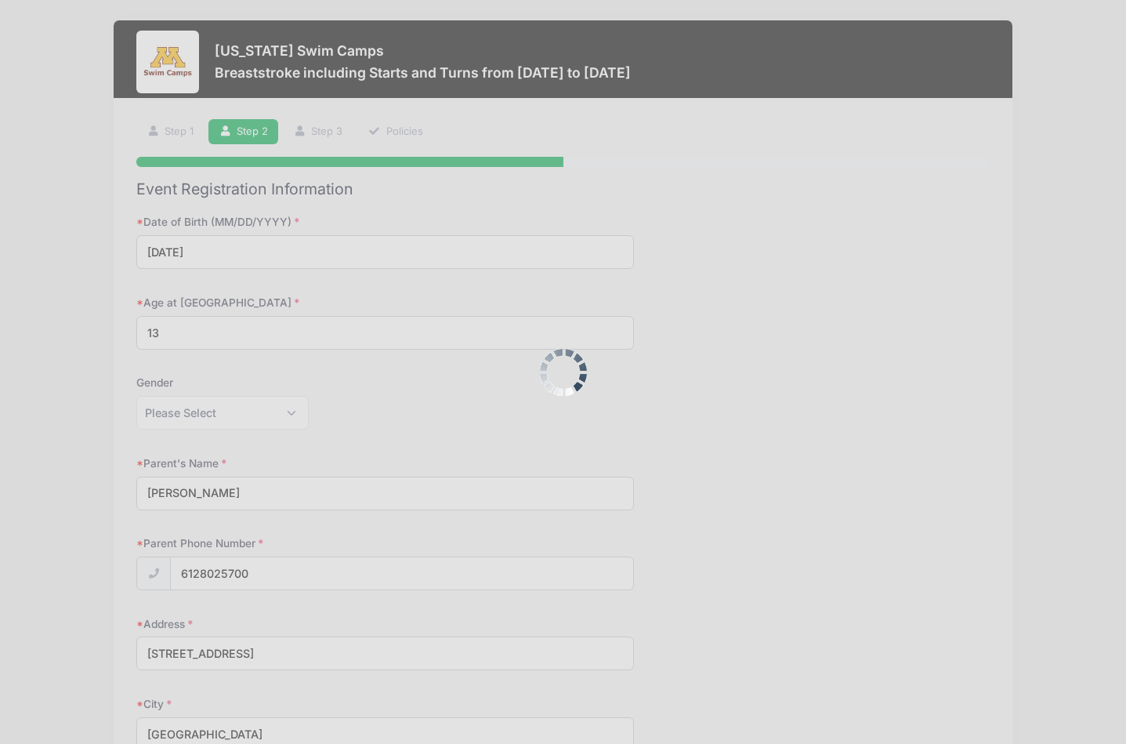
scroll to position [0, 0]
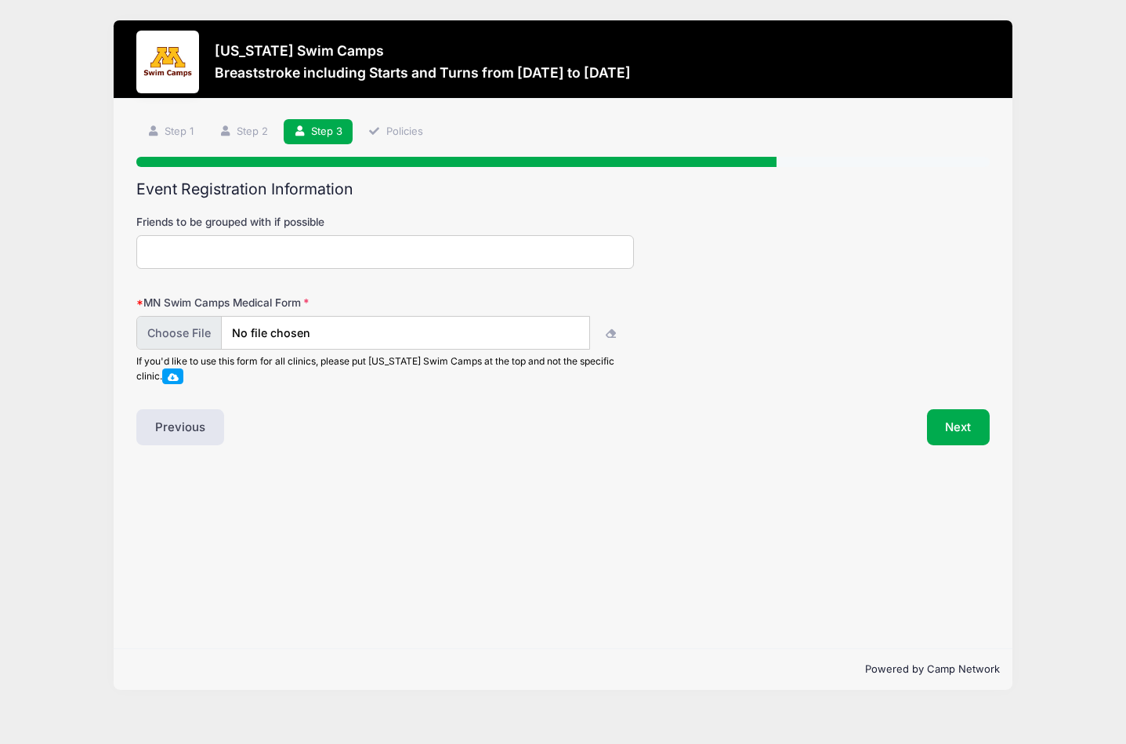
click at [261, 338] on input "file" at bounding box center [363, 333] width 454 height 34
